Goal: Task Accomplishment & Management: Manage account settings

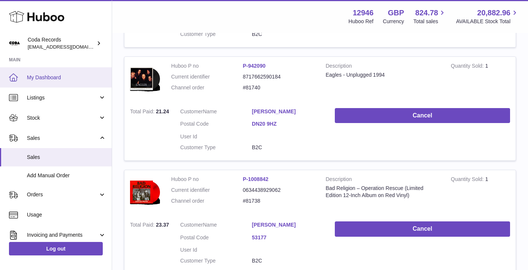
click at [65, 78] on span "My Dashboard" at bounding box center [66, 77] width 79 height 7
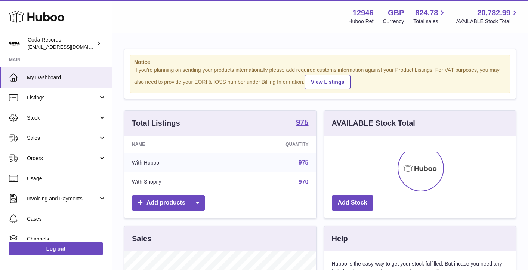
scroll to position [117, 191]
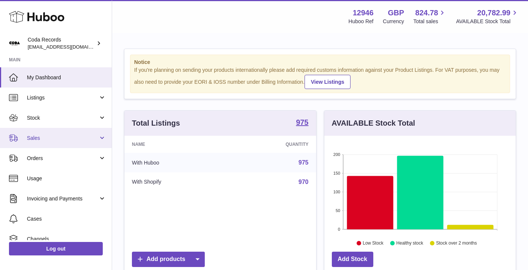
click at [68, 139] on span "Sales" at bounding box center [62, 138] width 71 height 7
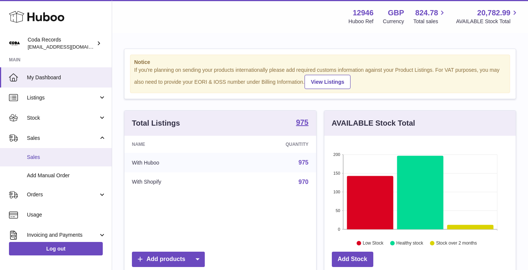
click at [70, 155] on span "Sales" at bounding box center [66, 157] width 79 height 7
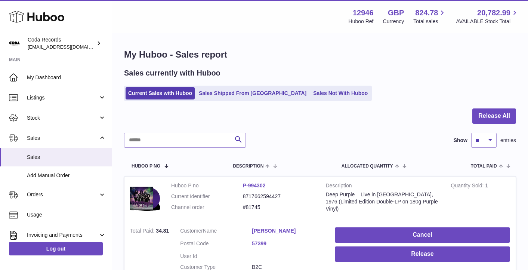
scroll to position [8, 0]
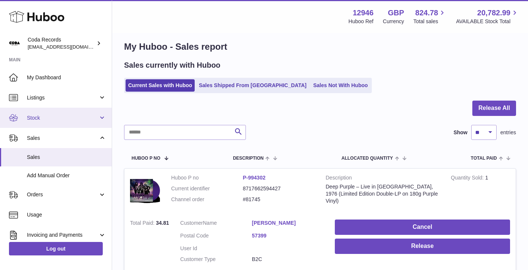
click at [84, 113] on link "Stock" at bounding box center [56, 118] width 112 height 20
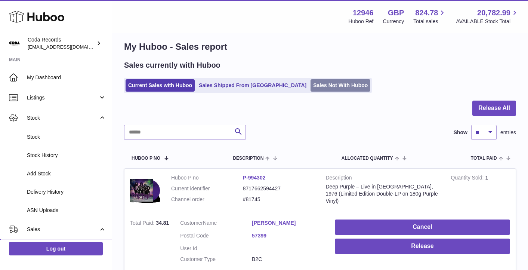
click at [311, 87] on link "Sales Not With Huboo" at bounding box center [341, 85] width 60 height 12
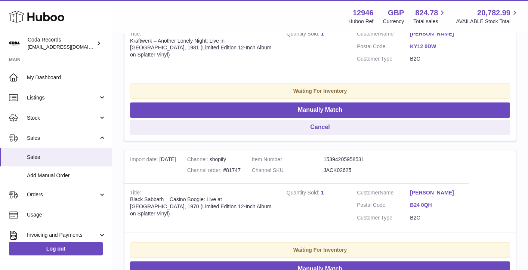
scroll to position [204, 0]
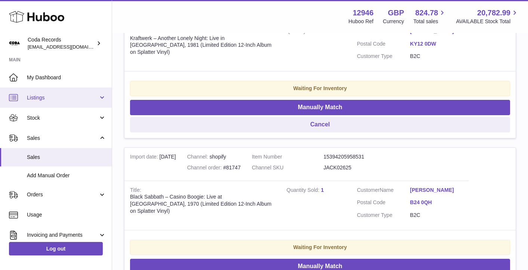
click at [64, 105] on link "Listings" at bounding box center [56, 97] width 112 height 20
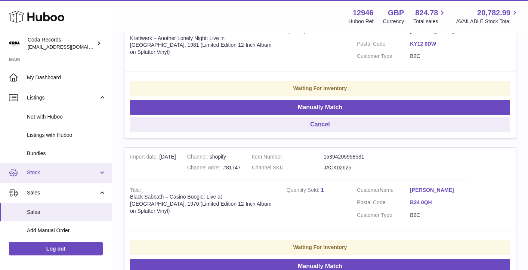
click at [63, 173] on span "Stock" at bounding box center [62, 172] width 71 height 7
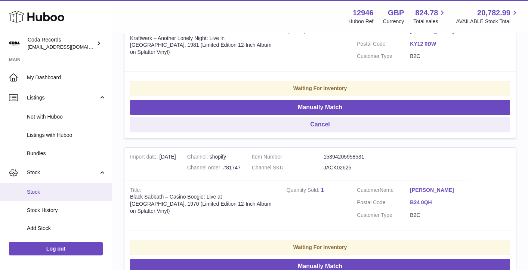
click at [56, 189] on span "Stock" at bounding box center [66, 191] width 79 height 7
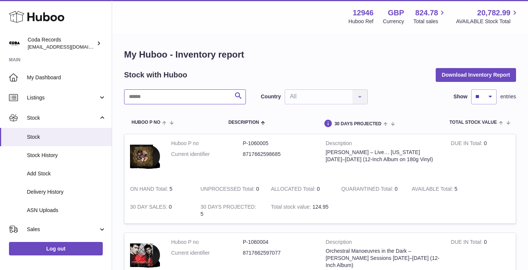
click at [164, 95] on input "text" at bounding box center [185, 96] width 122 height 15
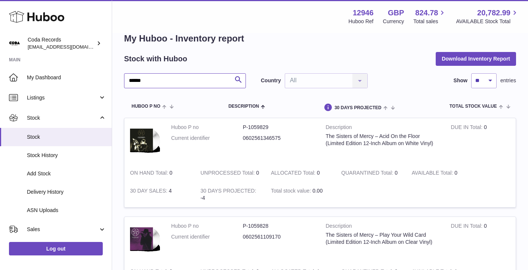
scroll to position [18, 0]
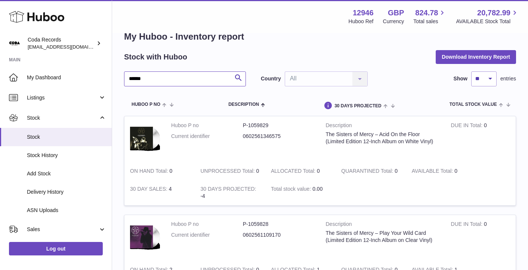
type input "******"
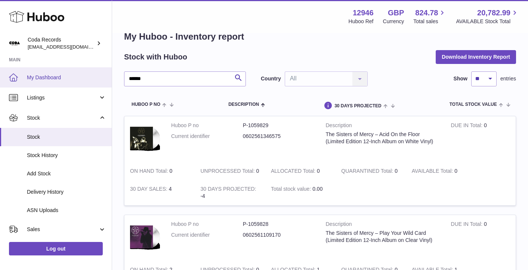
click at [56, 71] on link "My Dashboard" at bounding box center [56, 77] width 112 height 20
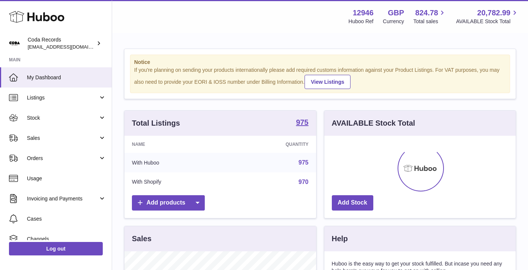
scroll to position [117, 191]
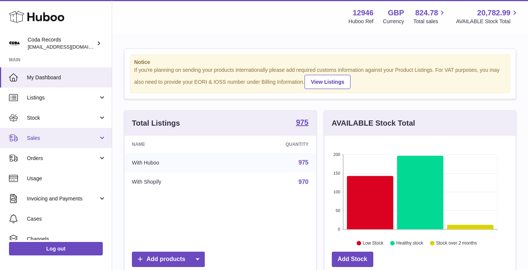
click at [53, 138] on span "Sales" at bounding box center [62, 138] width 71 height 7
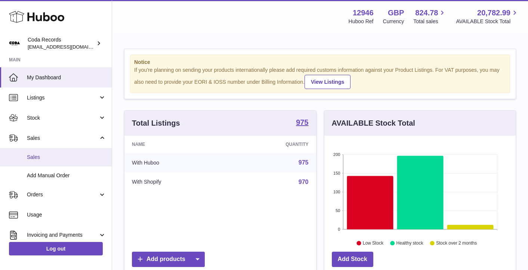
click at [52, 156] on span "Sales" at bounding box center [66, 157] width 79 height 7
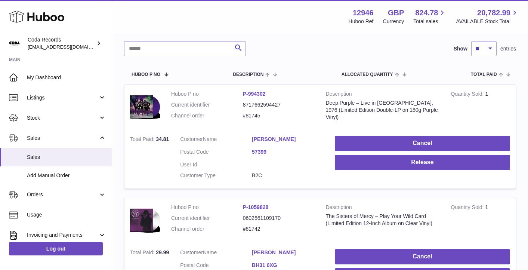
scroll to position [92, 0]
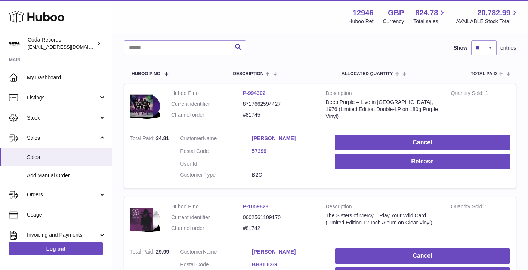
click at [286, 138] on link "[PERSON_NAME]" at bounding box center [288, 138] width 72 height 7
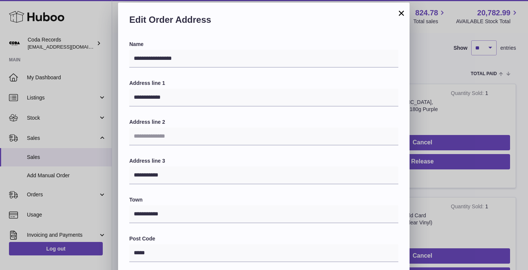
scroll to position [11, 0]
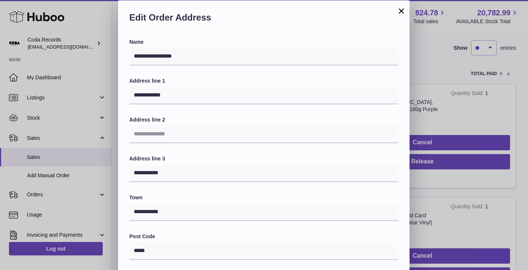
click at [399, 11] on button "×" at bounding box center [401, 10] width 9 height 9
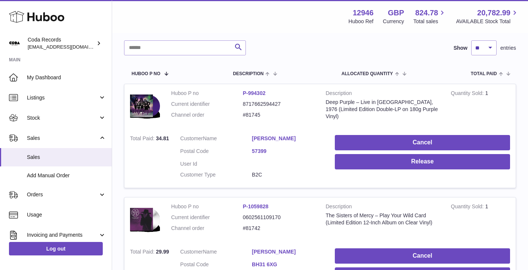
scroll to position [0, 0]
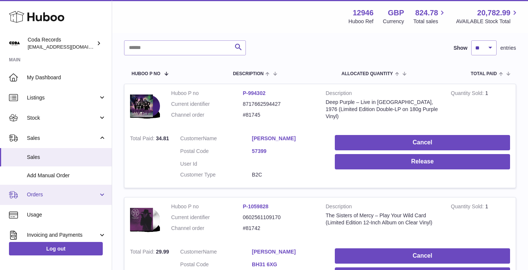
click at [64, 191] on span "Orders" at bounding box center [62, 194] width 71 height 7
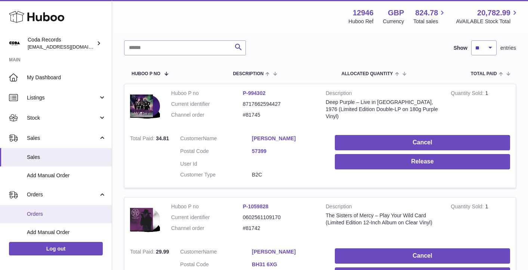
click at [62, 207] on link "Orders" at bounding box center [56, 214] width 112 height 18
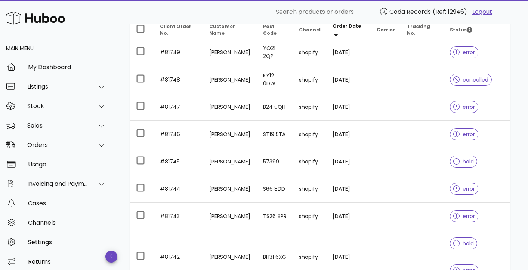
scroll to position [109, 0]
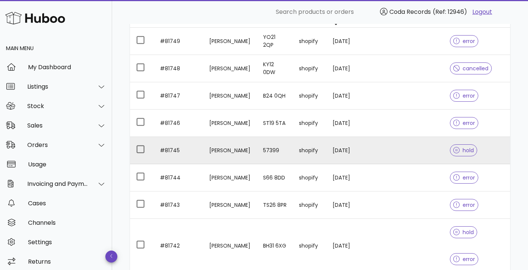
click at [220, 153] on td "[PERSON_NAME]" at bounding box center [230, 150] width 54 height 27
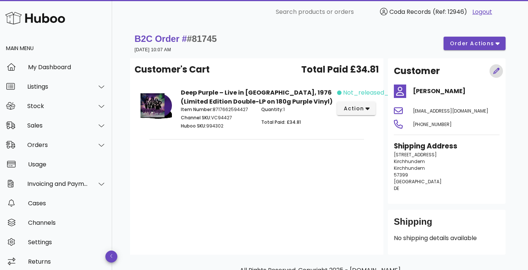
click at [497, 73] on icon "button" at bounding box center [496, 71] width 7 height 7
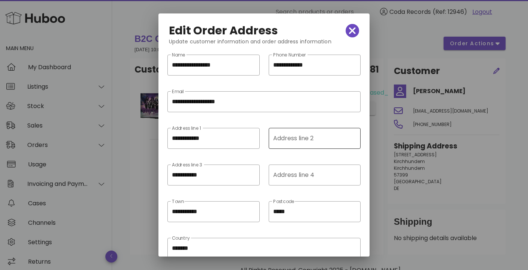
click at [319, 144] on div "Address line 2" at bounding box center [314, 138] width 82 height 21
paste input "**********"
type input "**********"
click at [224, 136] on input "**********" at bounding box center [213, 138] width 83 height 12
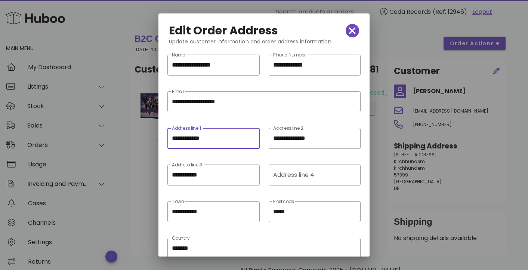
paste input "**********"
click at [224, 136] on input "**********" at bounding box center [213, 138] width 83 height 12
paste input "text"
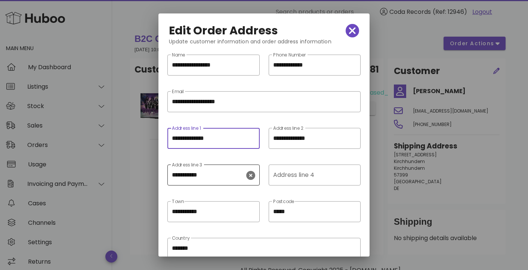
click at [252, 175] on icon "clear icon" at bounding box center [250, 175] width 9 height 9
type input "**********"
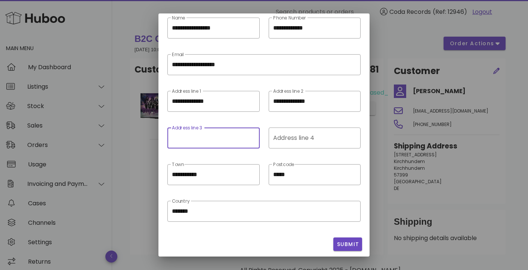
scroll to position [39, 0]
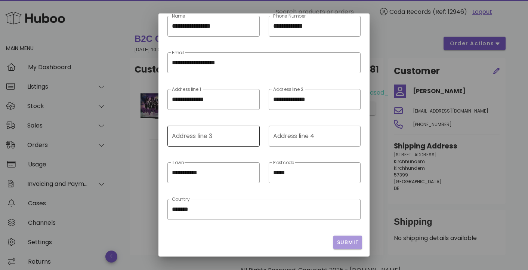
click at [343, 240] on span "Submit" at bounding box center [347, 242] width 23 height 8
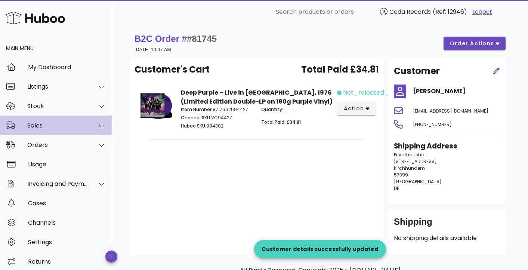
click at [51, 124] on div "Sales" at bounding box center [57, 125] width 61 height 7
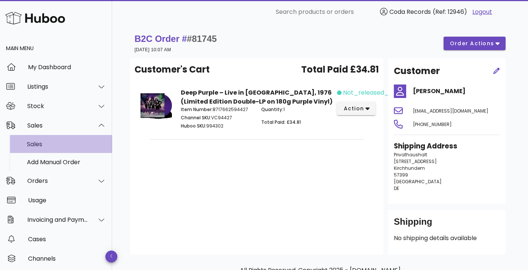
click at [58, 139] on div "Sales" at bounding box center [66, 144] width 79 height 16
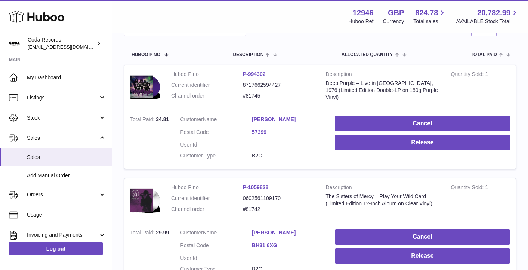
scroll to position [115, 0]
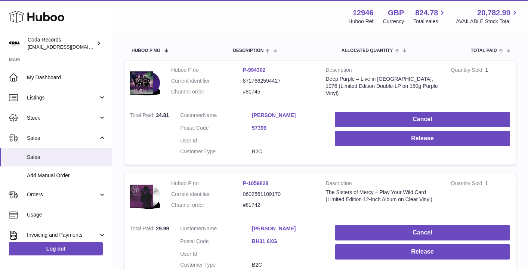
click at [275, 114] on link "[PERSON_NAME]" at bounding box center [288, 115] width 72 height 7
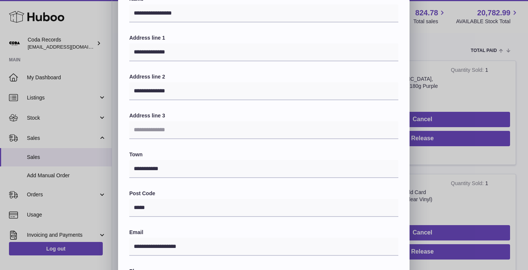
scroll to position [0, 0]
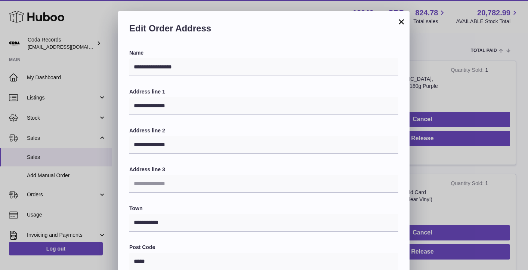
click at [402, 24] on button "×" at bounding box center [401, 21] width 9 height 9
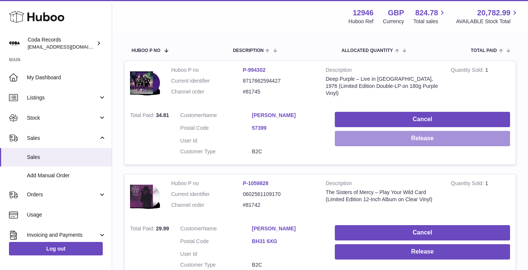
click at [397, 143] on button "Release" at bounding box center [422, 138] width 175 height 15
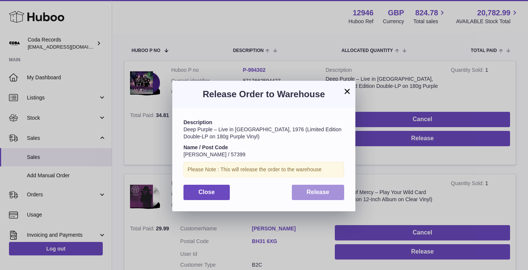
click at [304, 191] on button "Release" at bounding box center [318, 192] width 53 height 15
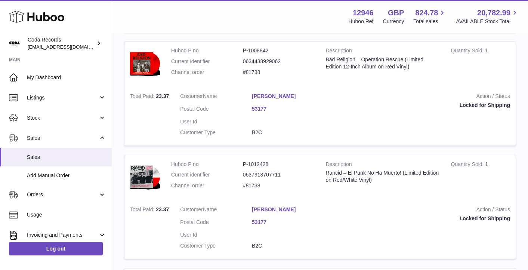
scroll to position [816, 0]
